Goal: Task Accomplishment & Management: Manage account settings

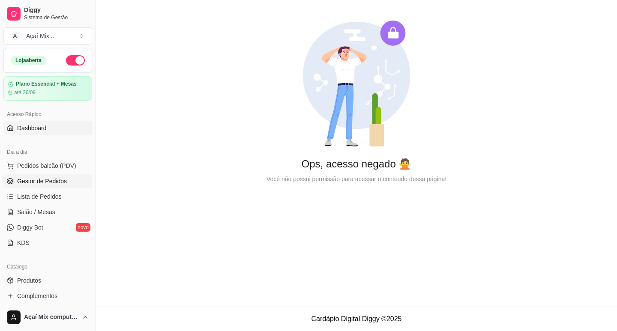
click at [47, 179] on span "Gestor de Pedidos" at bounding box center [42, 181] width 50 height 9
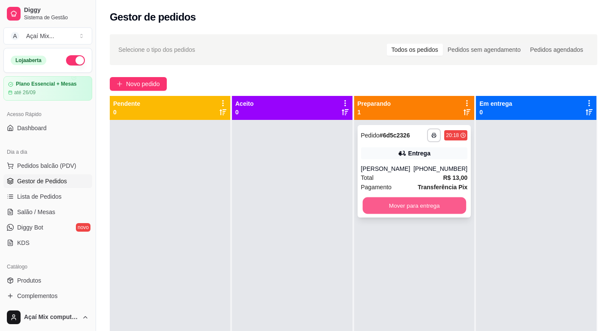
click at [388, 210] on button "Mover para entrega" at bounding box center [413, 206] width 103 height 17
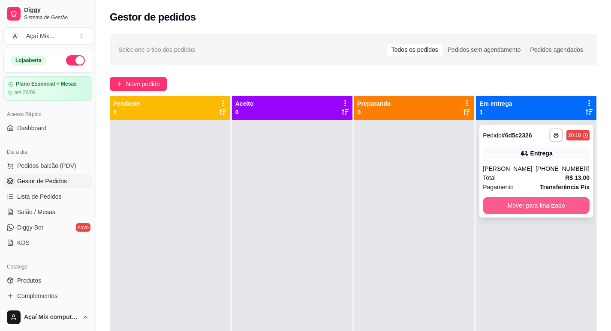
click at [505, 207] on button "Mover para finalizado" at bounding box center [536, 205] width 107 height 17
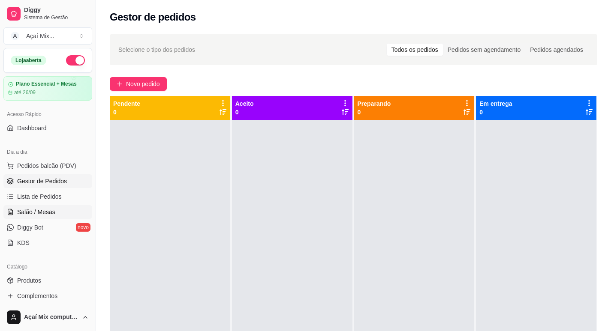
click at [63, 211] on link "Salão / Mesas" at bounding box center [47, 212] width 89 height 14
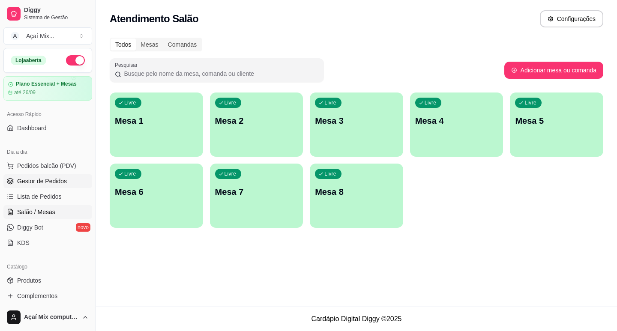
click at [59, 180] on span "Gestor de Pedidos" at bounding box center [42, 181] width 50 height 9
